Goal: Find contact information: Find contact information

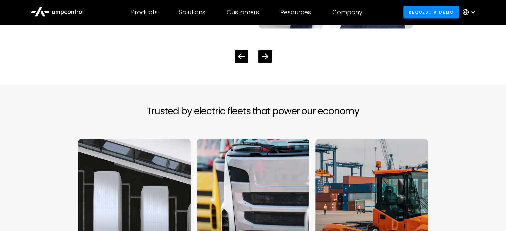
scroll to position [1519, 0]
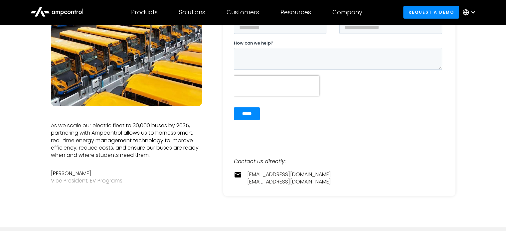
scroll to position [122, 0]
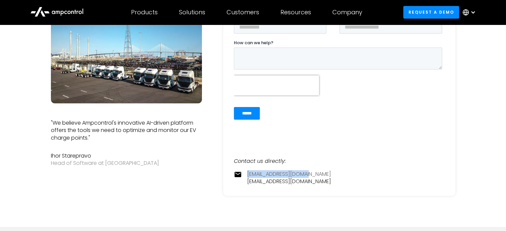
drag, startPoint x: 314, startPoint y: 172, endPoint x: 247, endPoint y: 171, distance: 66.8
click at [247, 171] on div "contact@ampcontrol.io pr@ampcontrol.io" at bounding box center [339, 178] width 211 height 15
copy link "[EMAIL_ADDRESS][DOMAIN_NAME]"
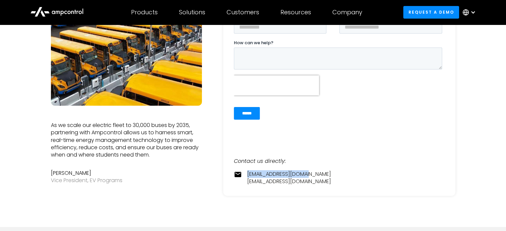
copy link "[EMAIL_ADDRESS][DOMAIN_NAME]"
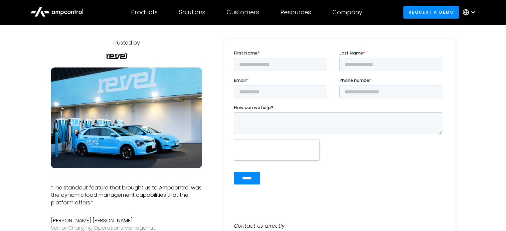
scroll to position [57, 0]
click at [352, 119] on textarea "How can we help?" at bounding box center [337, 123] width 208 height 22
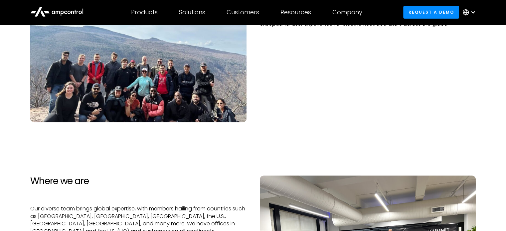
scroll to position [201, 0]
